Goal: Information Seeking & Learning: Check status

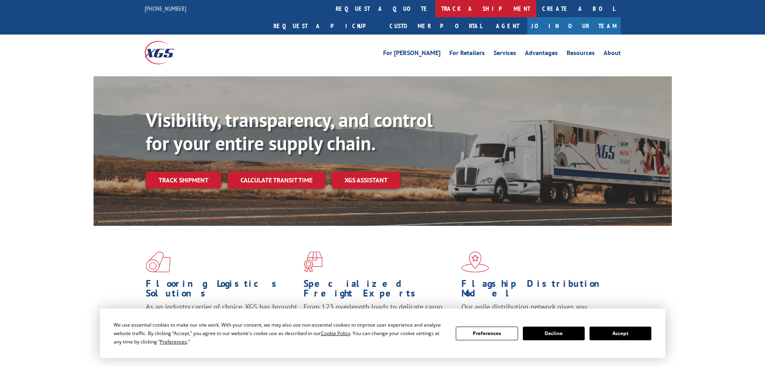
click at [435, 10] on link "track a shipment" at bounding box center [485, 8] width 101 height 17
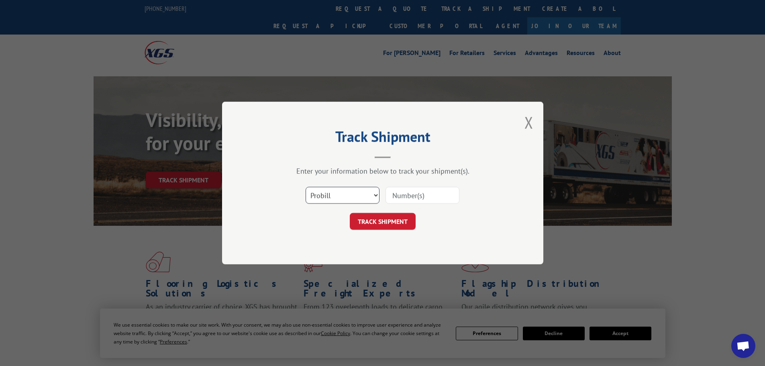
click at [338, 195] on select "Select category... Probill BOL PO" at bounding box center [342, 195] width 74 height 17
select select "po"
click at [305, 187] on select "Select category... Probill BOL PO" at bounding box center [342, 195] width 74 height 17
click at [399, 195] on input at bounding box center [422, 195] width 74 height 17
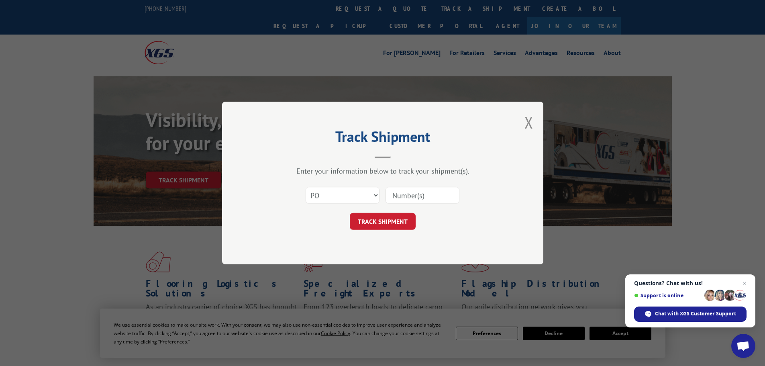
paste input "15500123"
type input "15500123"
click at [374, 218] on button "TRACK SHIPMENT" at bounding box center [383, 221] width 66 height 17
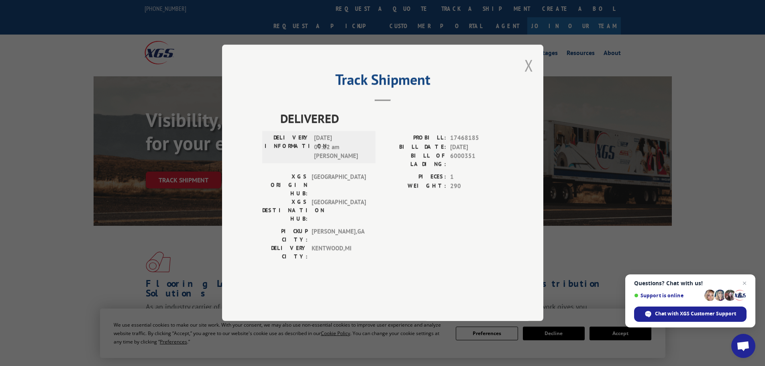
click at [524, 76] on button "Close modal" at bounding box center [528, 65] width 9 height 21
